Goal: Task Accomplishment & Management: Complete application form

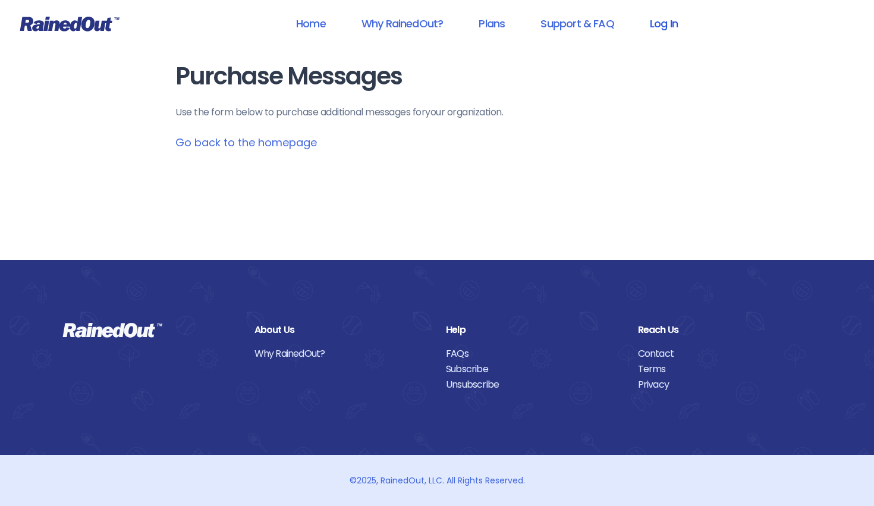
click at [660, 16] on link "Log In" at bounding box center [664, 23] width 59 height 27
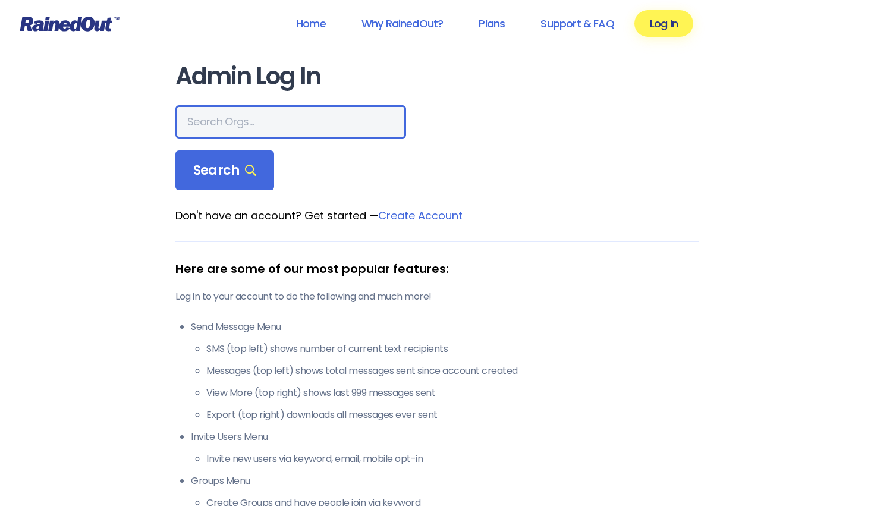
click at [306, 126] on input "text" at bounding box center [290, 121] width 231 height 33
type input "usta [US_STATE] valley"
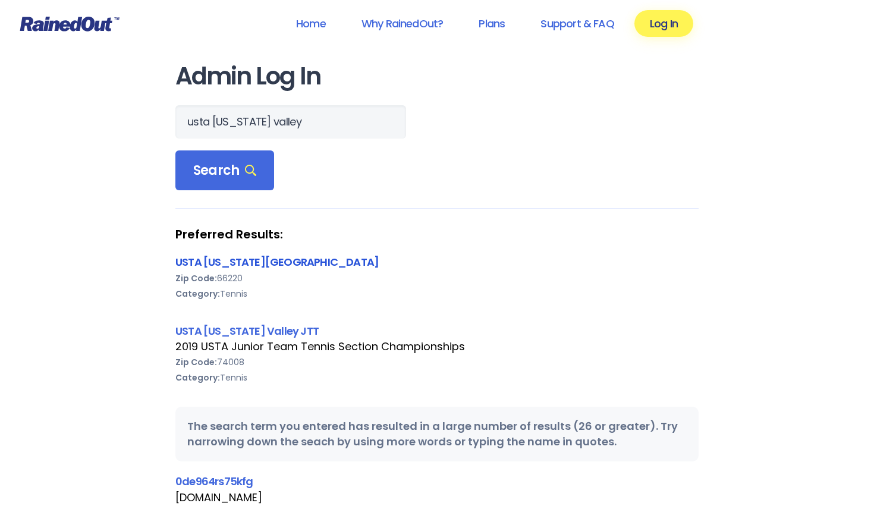
click at [219, 263] on link "USTA [US_STATE][GEOGRAPHIC_DATA]" at bounding box center [276, 262] width 203 height 15
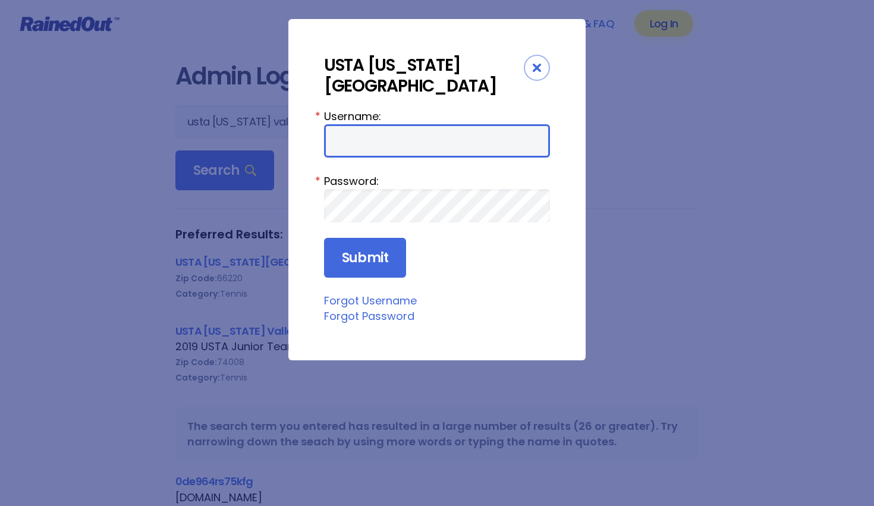
type input "ustamv"
click at [375, 124] on input "ustamv" at bounding box center [437, 140] width 226 height 33
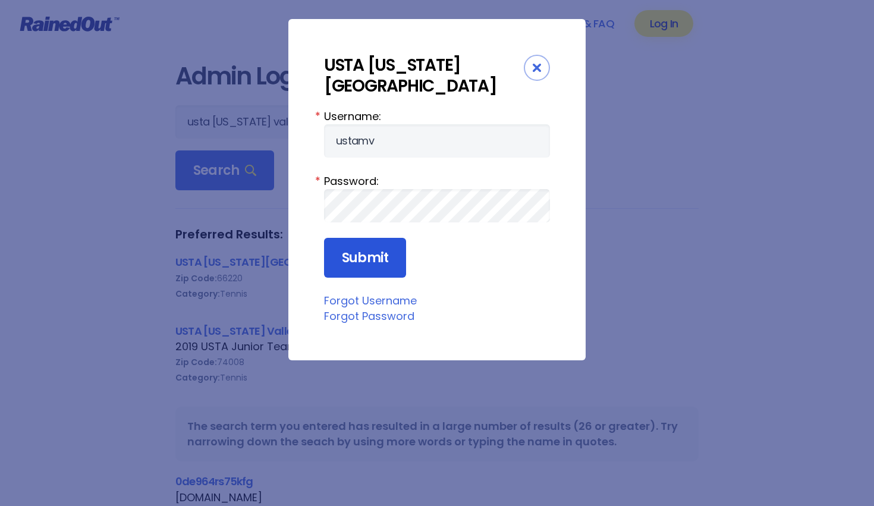
click at [361, 238] on input "Submit" at bounding box center [365, 258] width 82 height 40
